Goal: Task Accomplishment & Management: Manage account settings

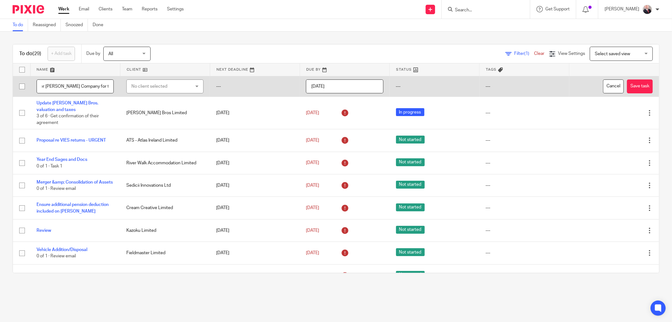
scroll to position [0, 16]
type input "Register [PERSON_NAME] Company for taxes"
click at [144, 82] on div "No client selected" at bounding box center [160, 86] width 58 height 13
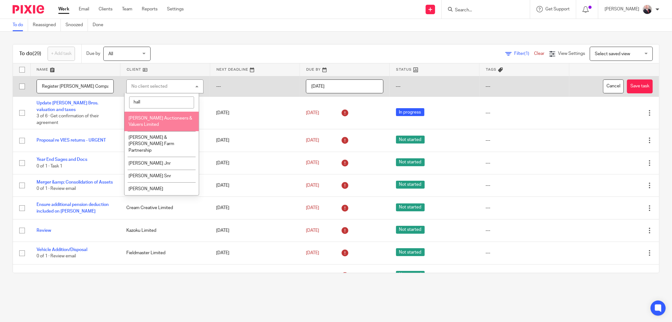
type input "hall"
click at [162, 122] on li "[PERSON_NAME] Auctioneers & Valuers Limited" at bounding box center [161, 121] width 74 height 19
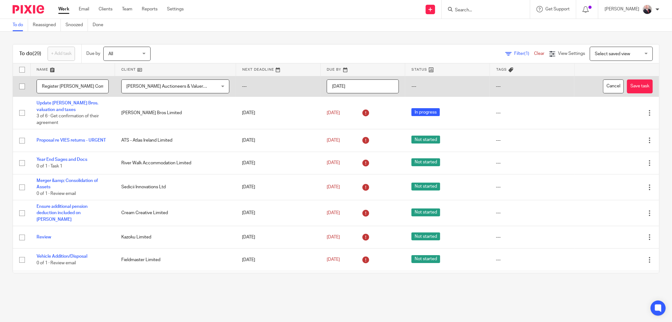
click at [348, 90] on input "[DATE]" at bounding box center [363, 86] width 72 height 14
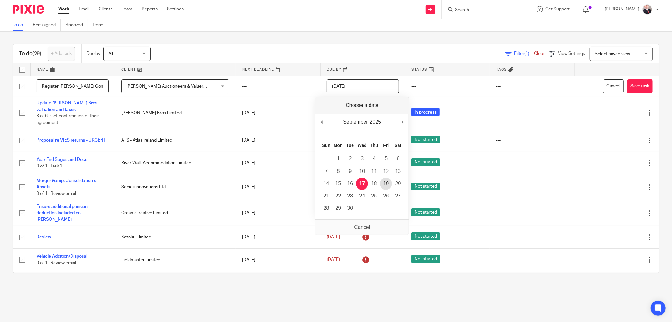
type input "2025-09-19"
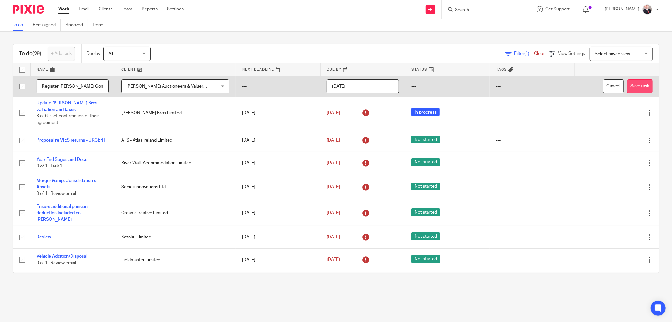
click at [627, 86] on button "Save task" at bounding box center [640, 86] width 26 height 14
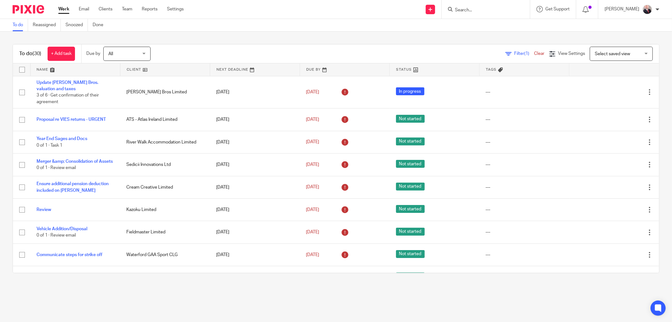
scroll to position [497, 0]
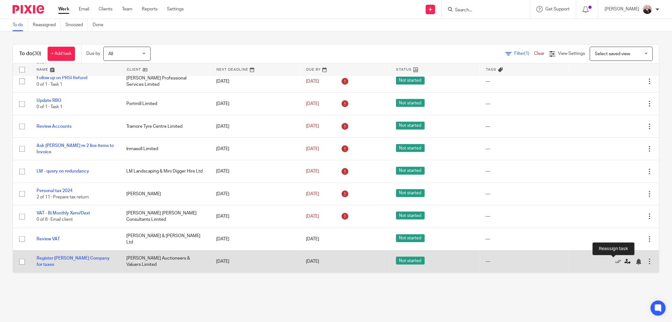
click at [625, 261] on icon at bounding box center [628, 261] width 6 height 6
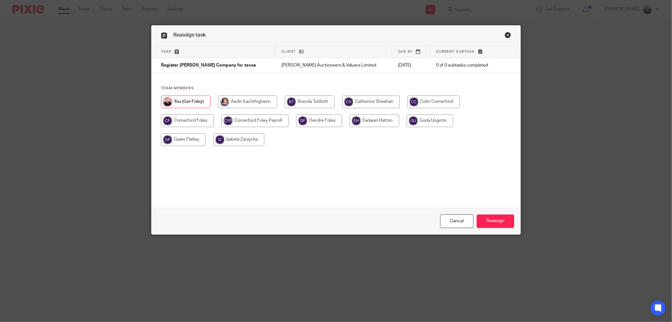
click at [314, 121] on input "radio" at bounding box center [319, 120] width 46 height 13
radio input "true"
click at [485, 219] on input "Reassign" at bounding box center [496, 221] width 38 height 14
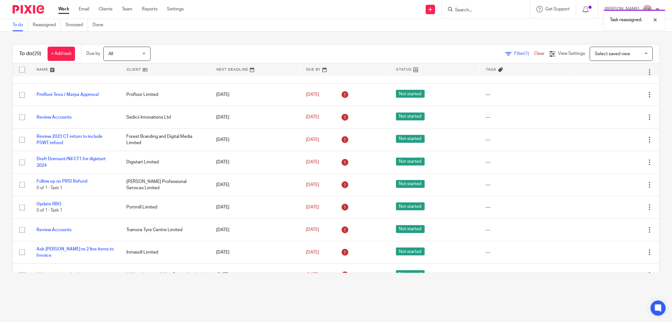
scroll to position [475, 0]
